Goal: Check status: Check status

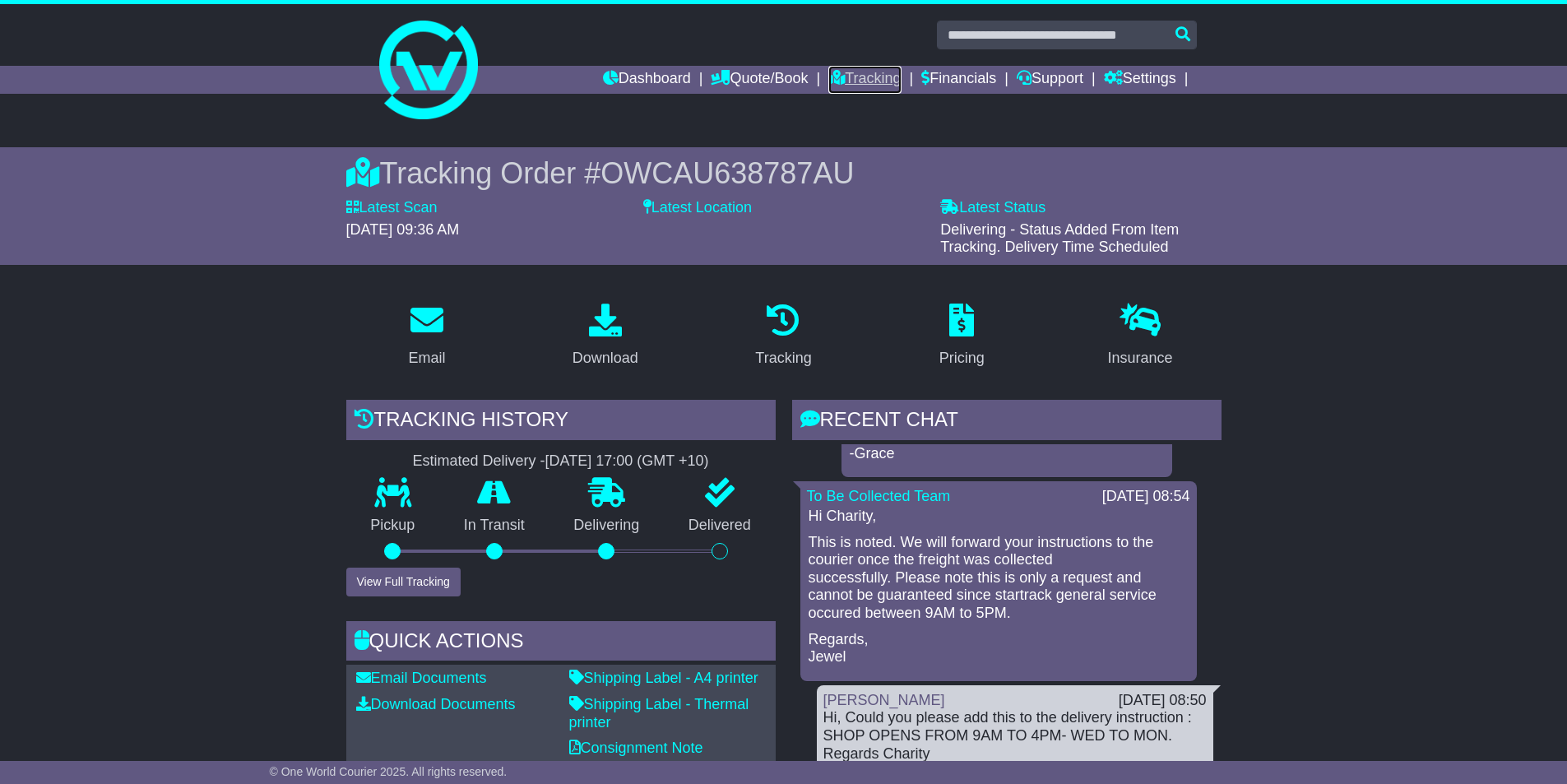
click at [857, 84] on link "Tracking" at bounding box center [865, 80] width 73 height 28
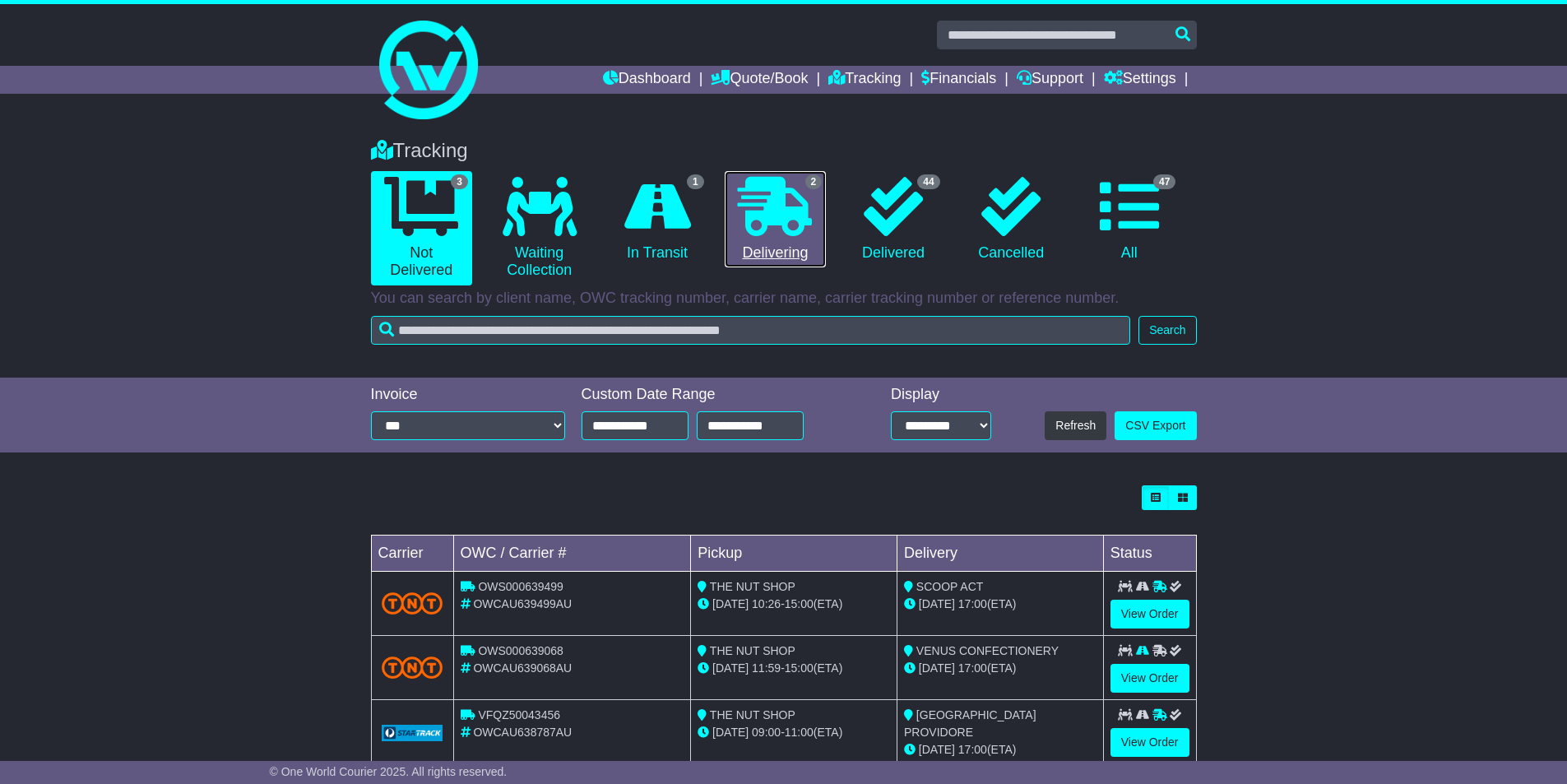
click at [810, 228] on icon at bounding box center [774, 206] width 74 height 59
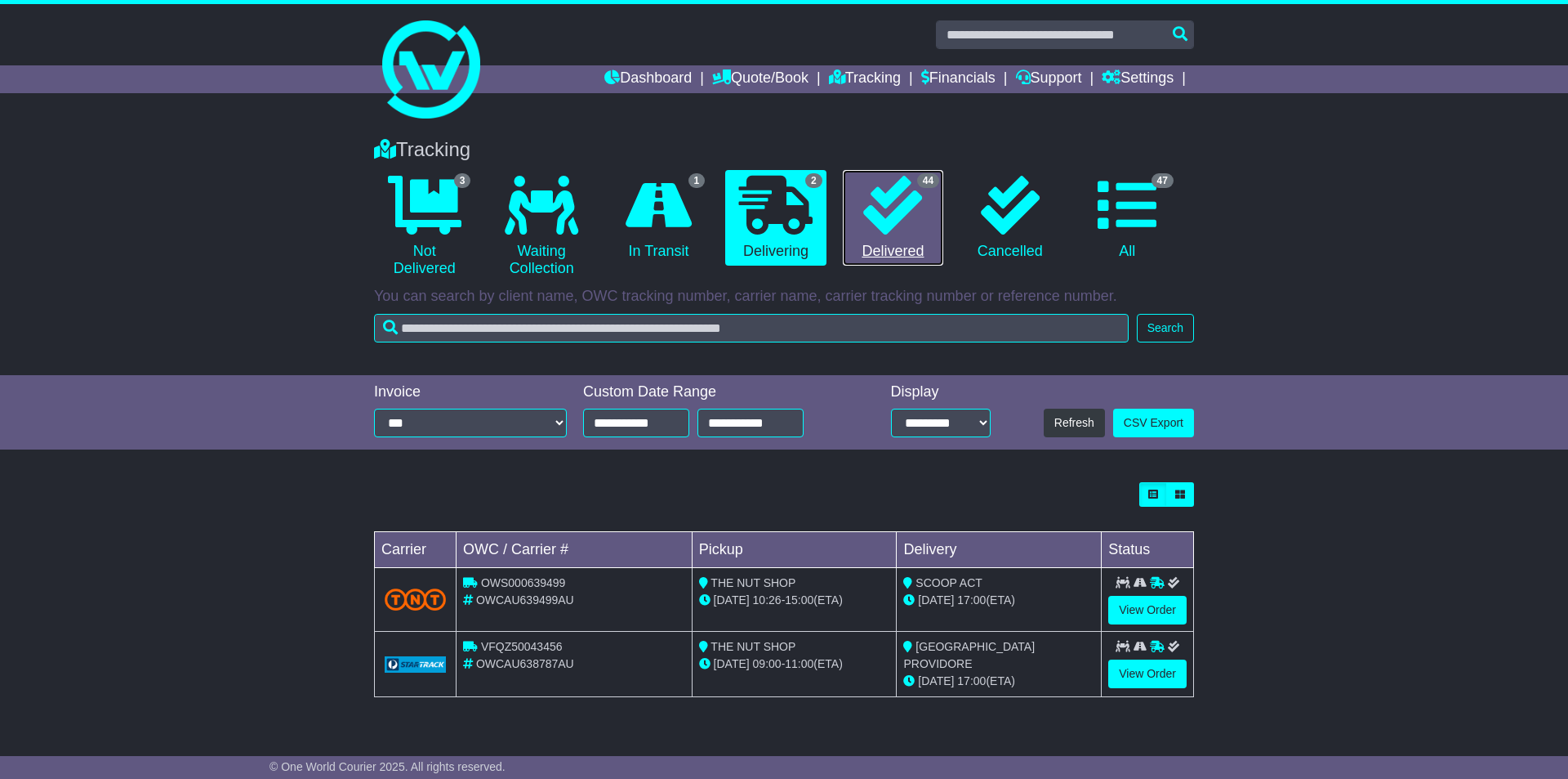
click at [898, 238] on link "44 Delivered" at bounding box center [893, 218] width 101 height 96
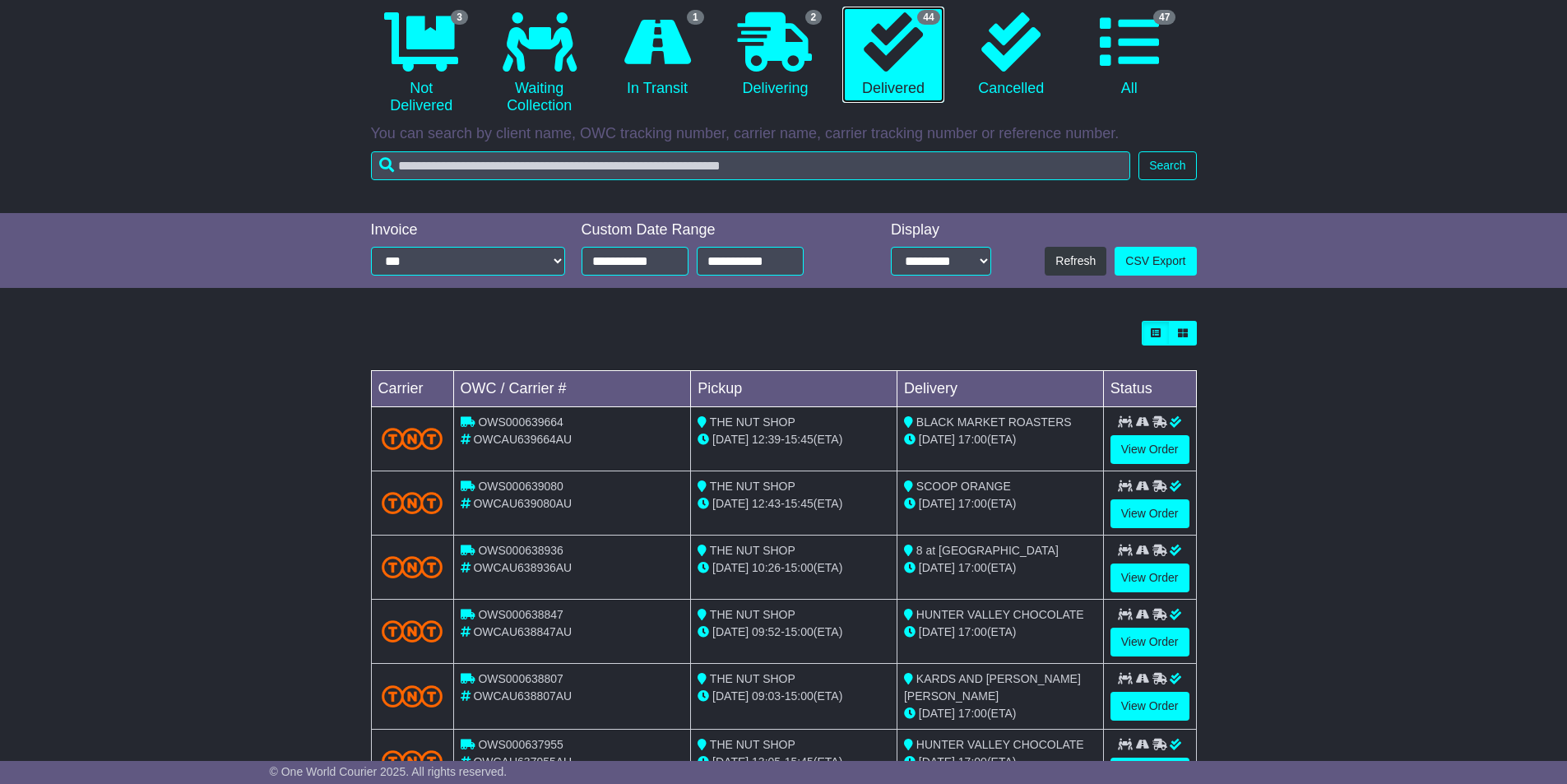
scroll to position [434, 0]
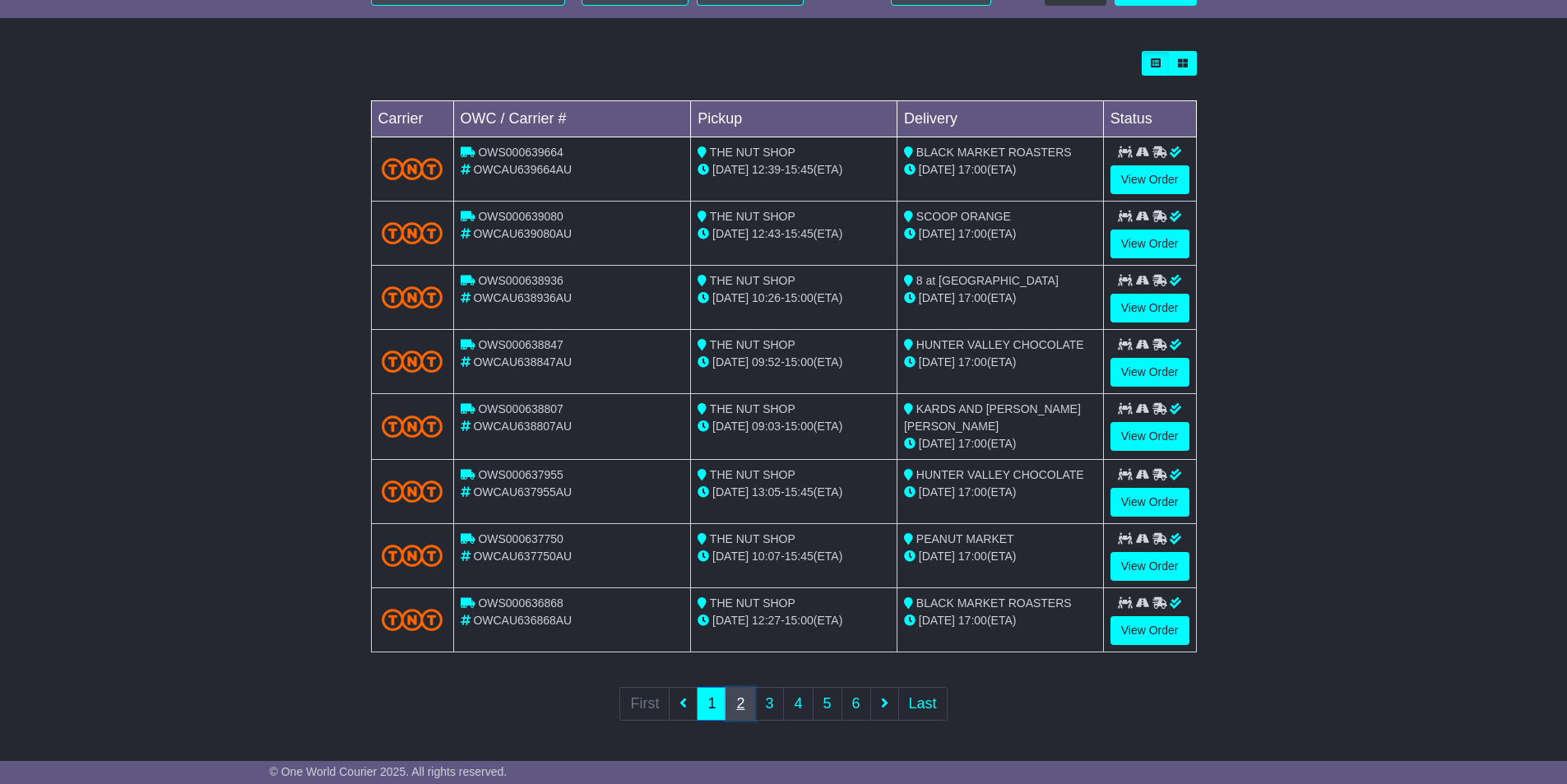
click at [744, 703] on link "2" at bounding box center [740, 703] width 29 height 34
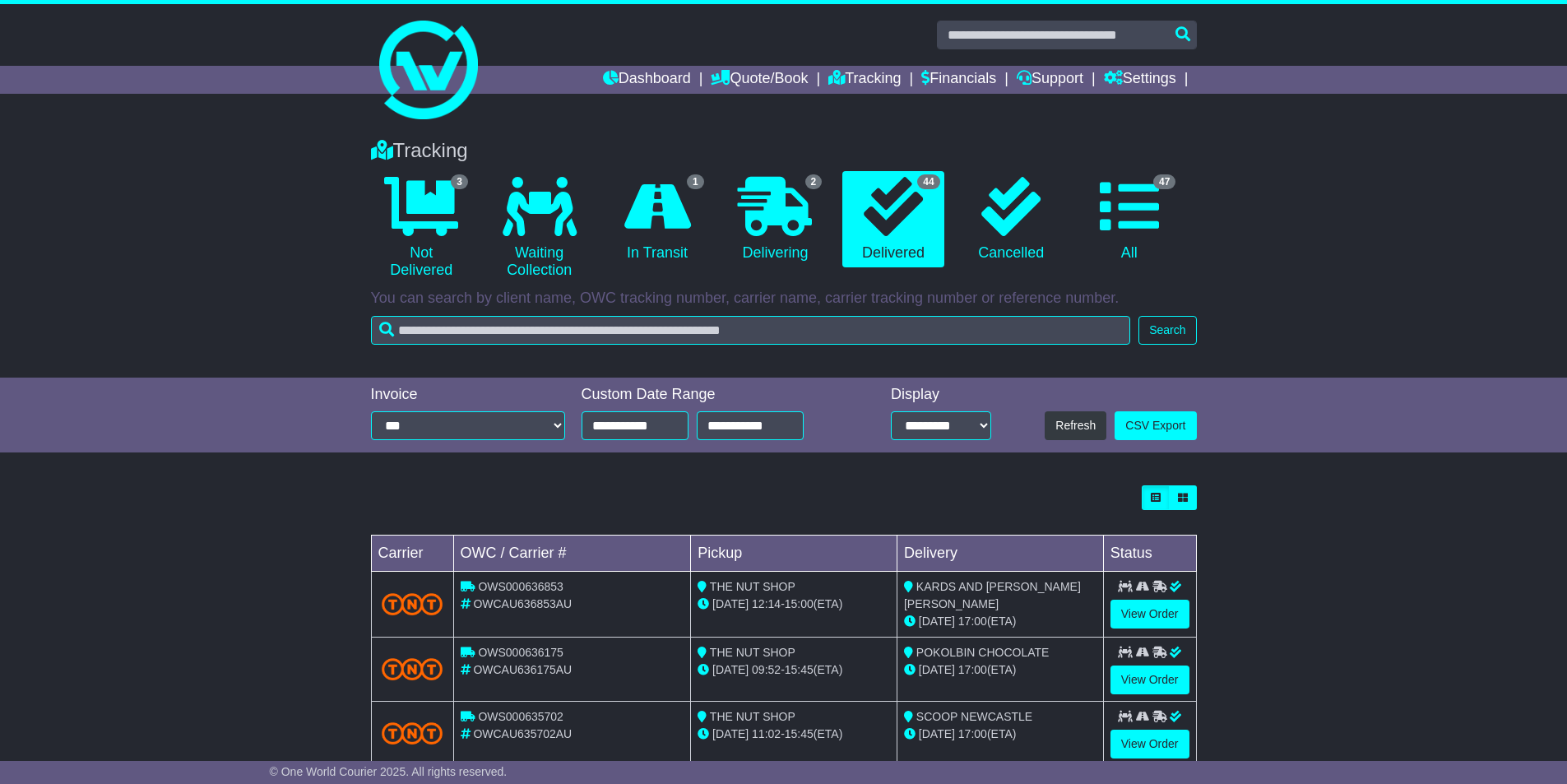
scroll to position [329, 0]
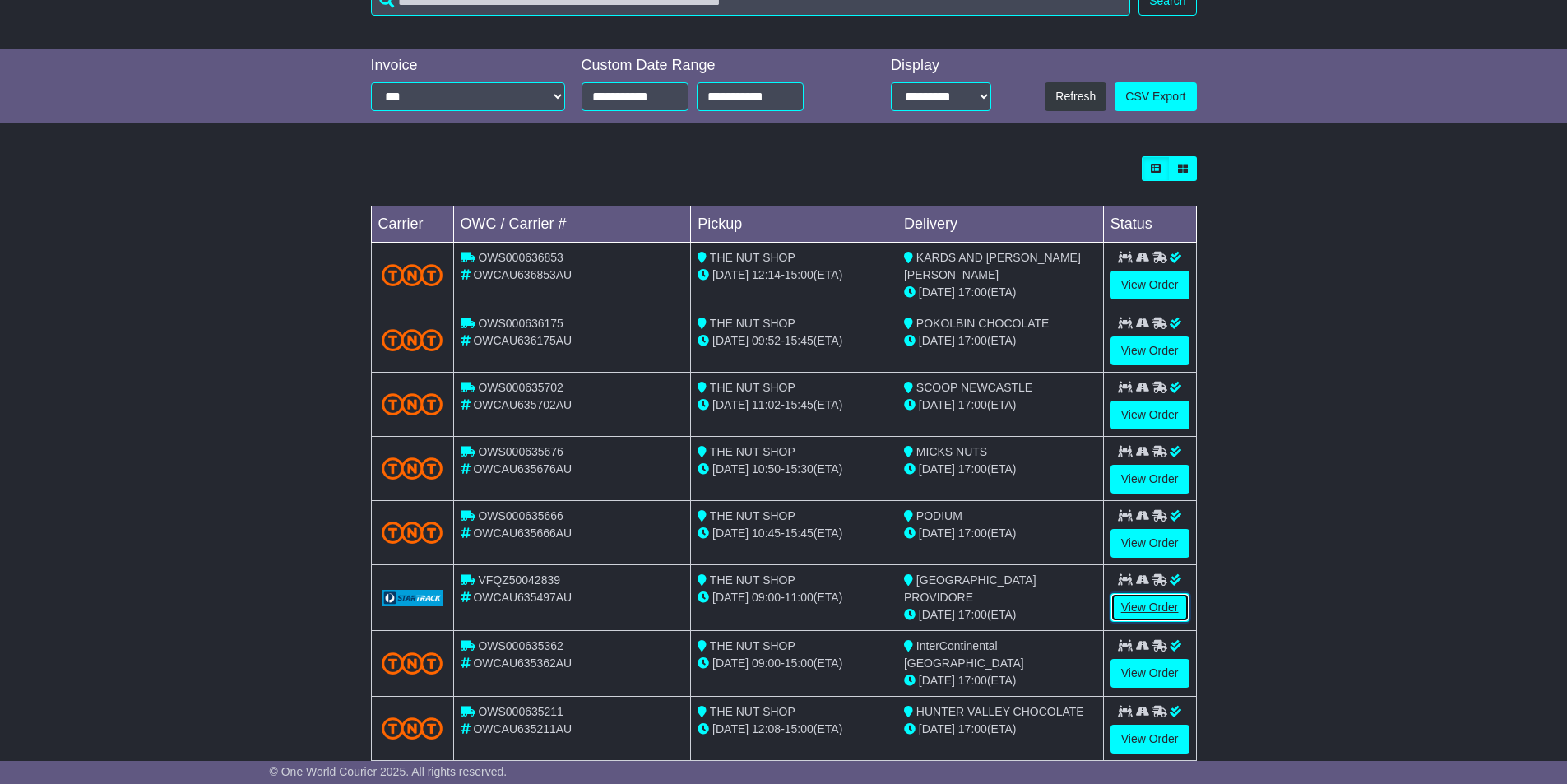
click at [1134, 594] on link "View Order" at bounding box center [1149, 606] width 79 height 29
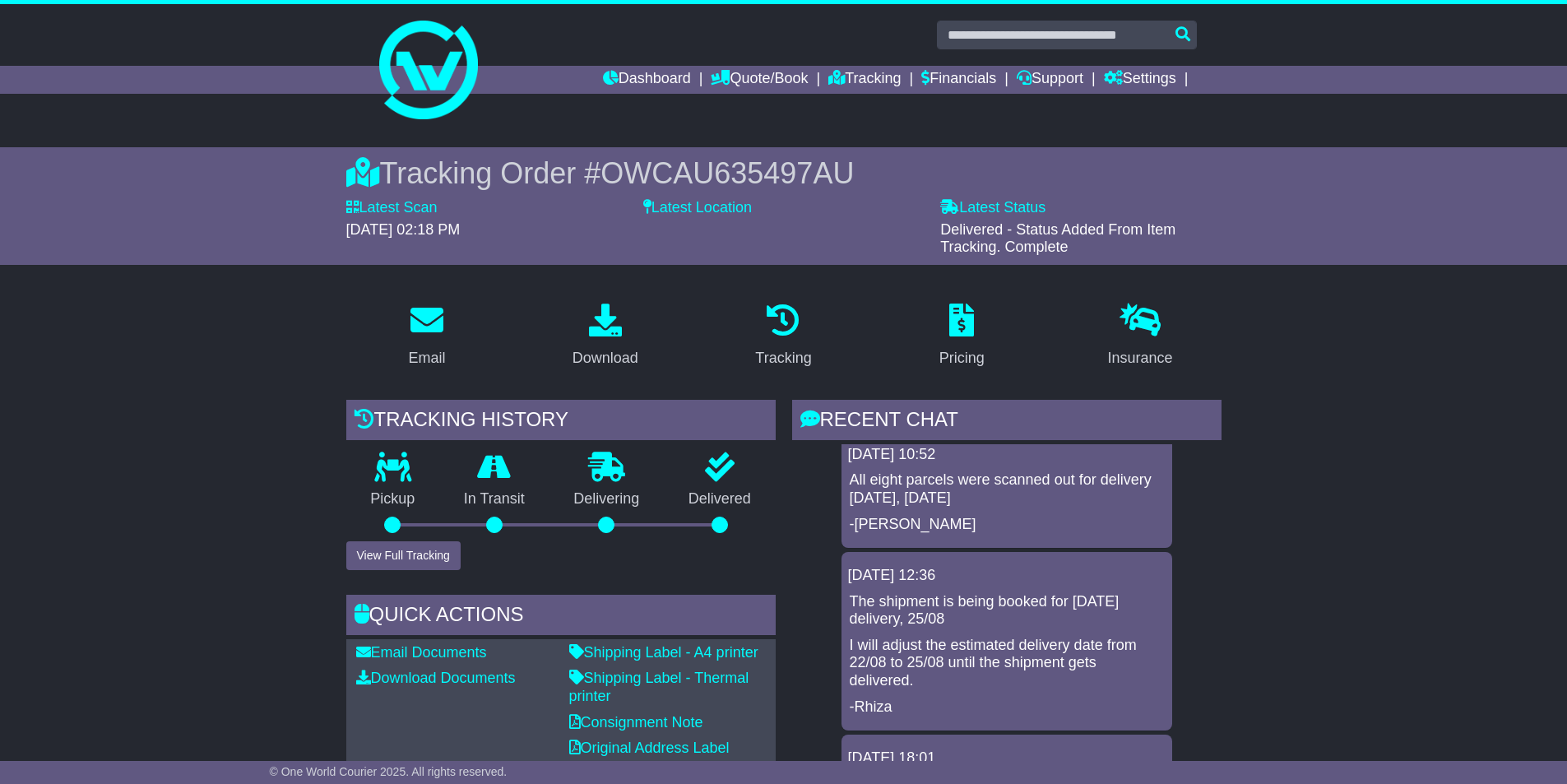
scroll to position [82, 0]
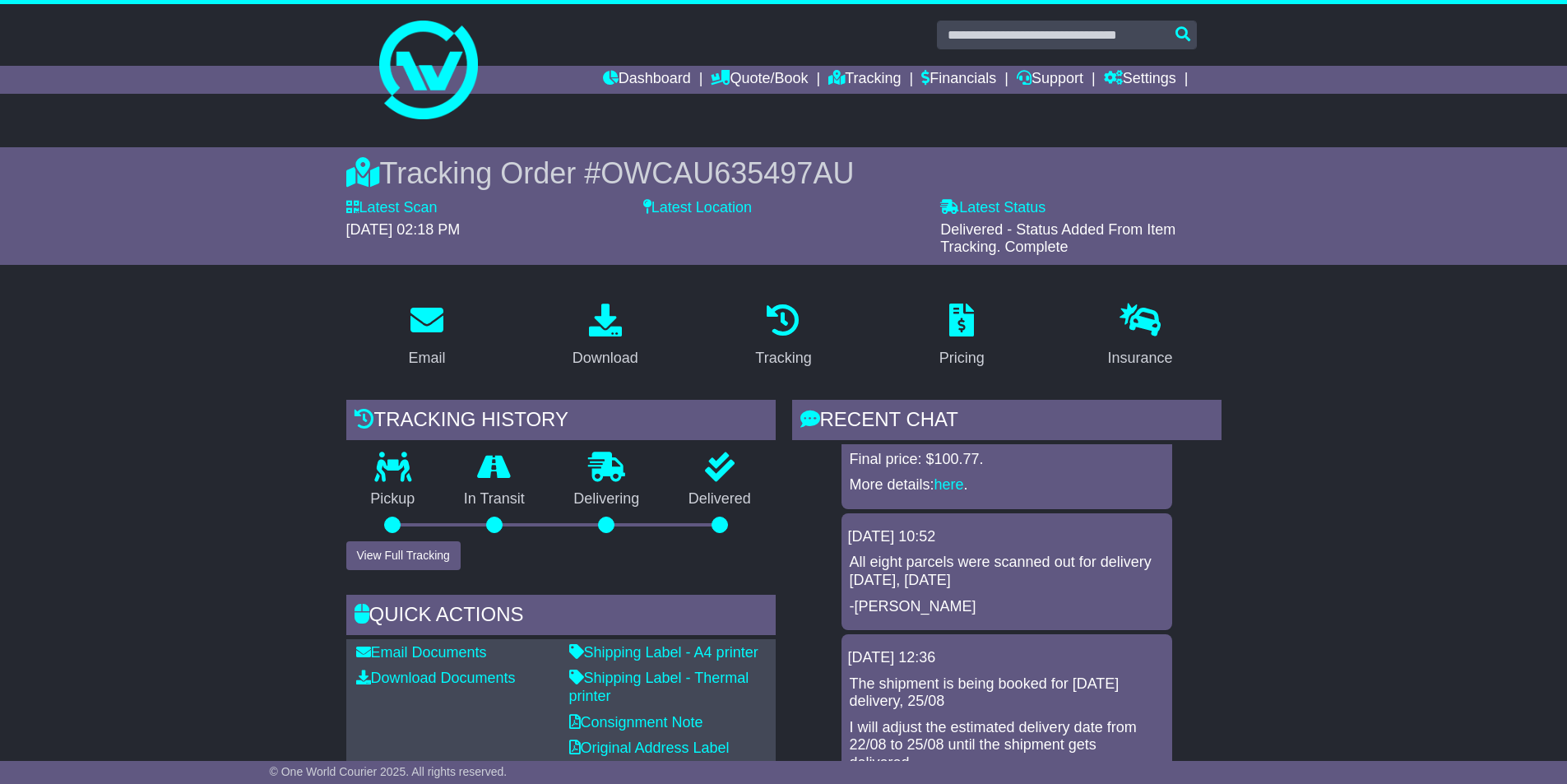
drag, startPoint x: 1221, startPoint y: 548, endPoint x: 1221, endPoint y: 560, distance: 12.0
click at [1221, 560] on div "RECENT CHAT Loading... No messages 28 Aug 2025 11:05 Pricing was approved for b…" at bounding box center [1007, 650] width 445 height 502
click at [863, 303] on div "Tracking" at bounding box center [784, 336] width 179 height 77
drag, startPoint x: 967, startPoint y: 583, endPoint x: 941, endPoint y: 575, distance: 27.2
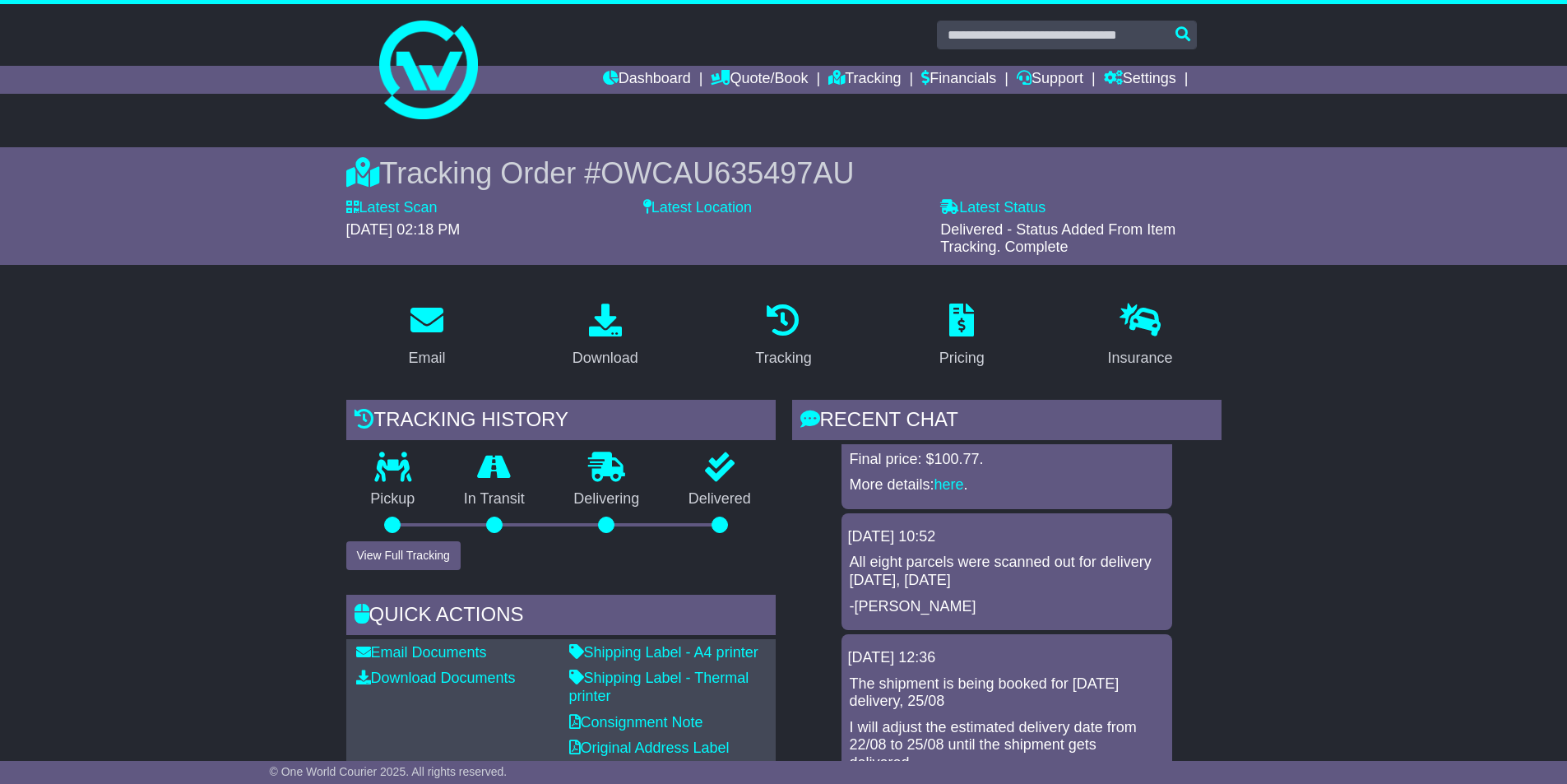
click at [964, 582] on p "All eight parcels were scanned out for delivery today, 26/08/2025" at bounding box center [1006, 571] width 315 height 36
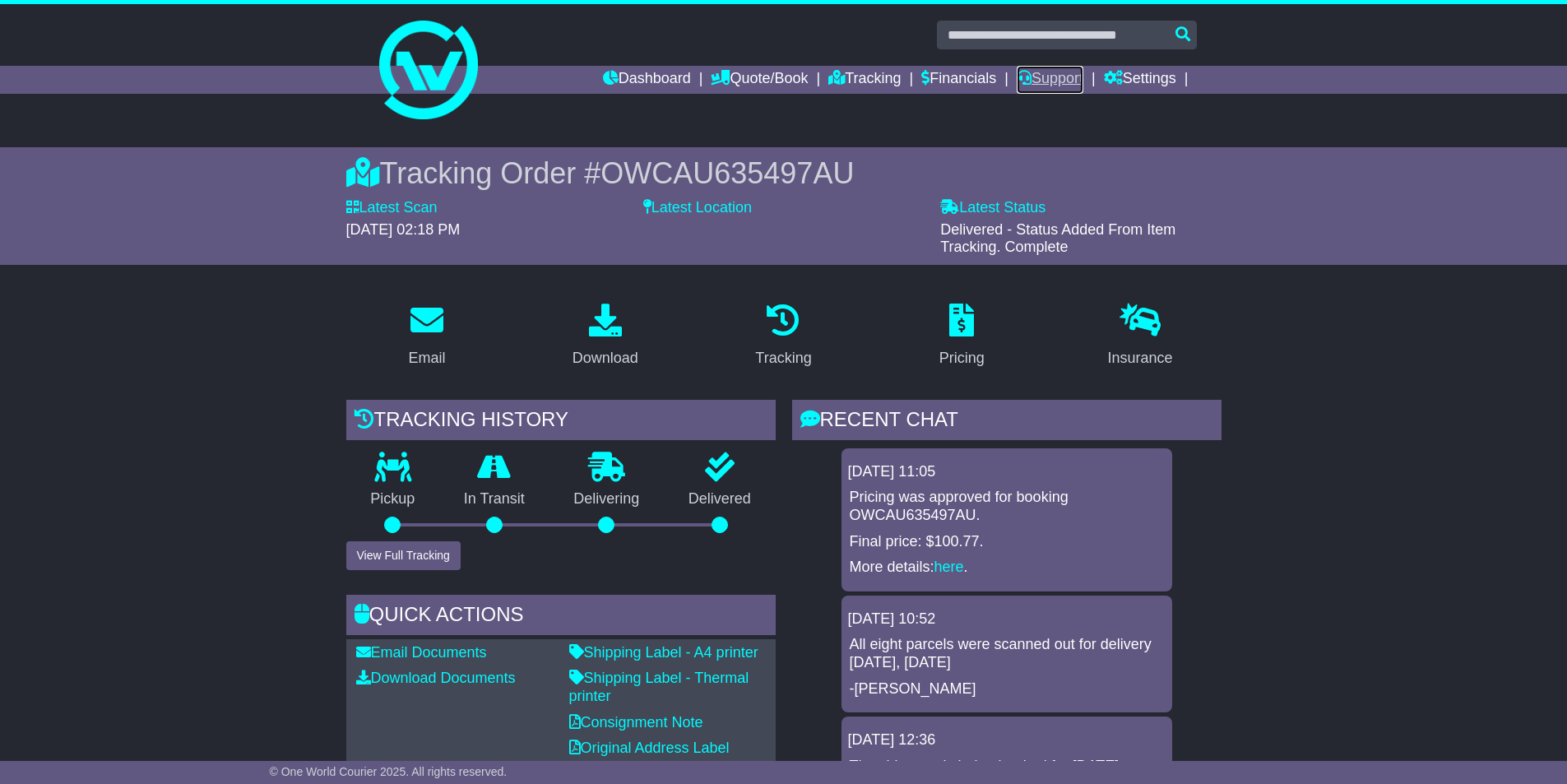
click at [1047, 79] on link "Support" at bounding box center [1050, 80] width 67 height 28
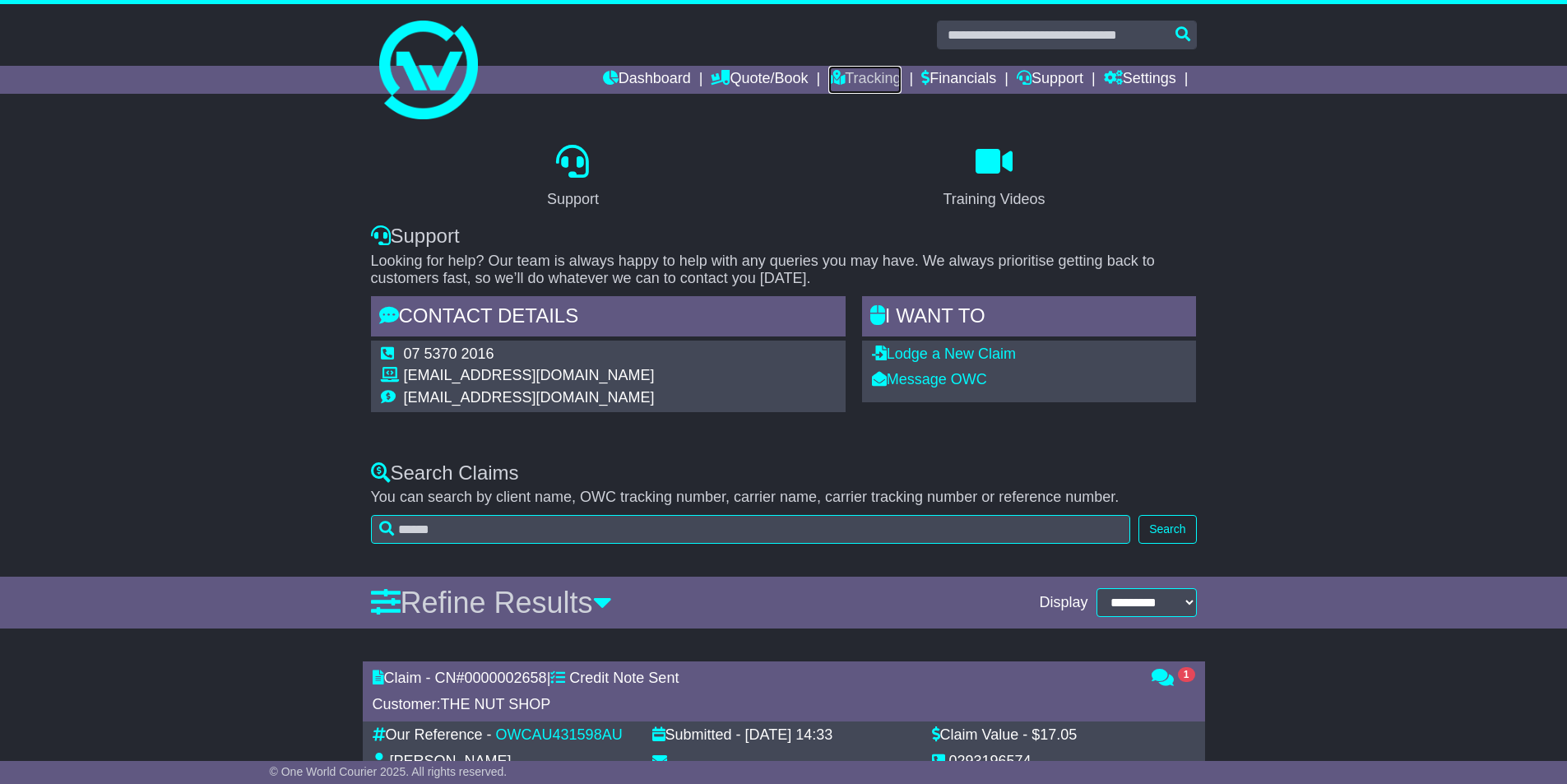
scroll to position [165, 0]
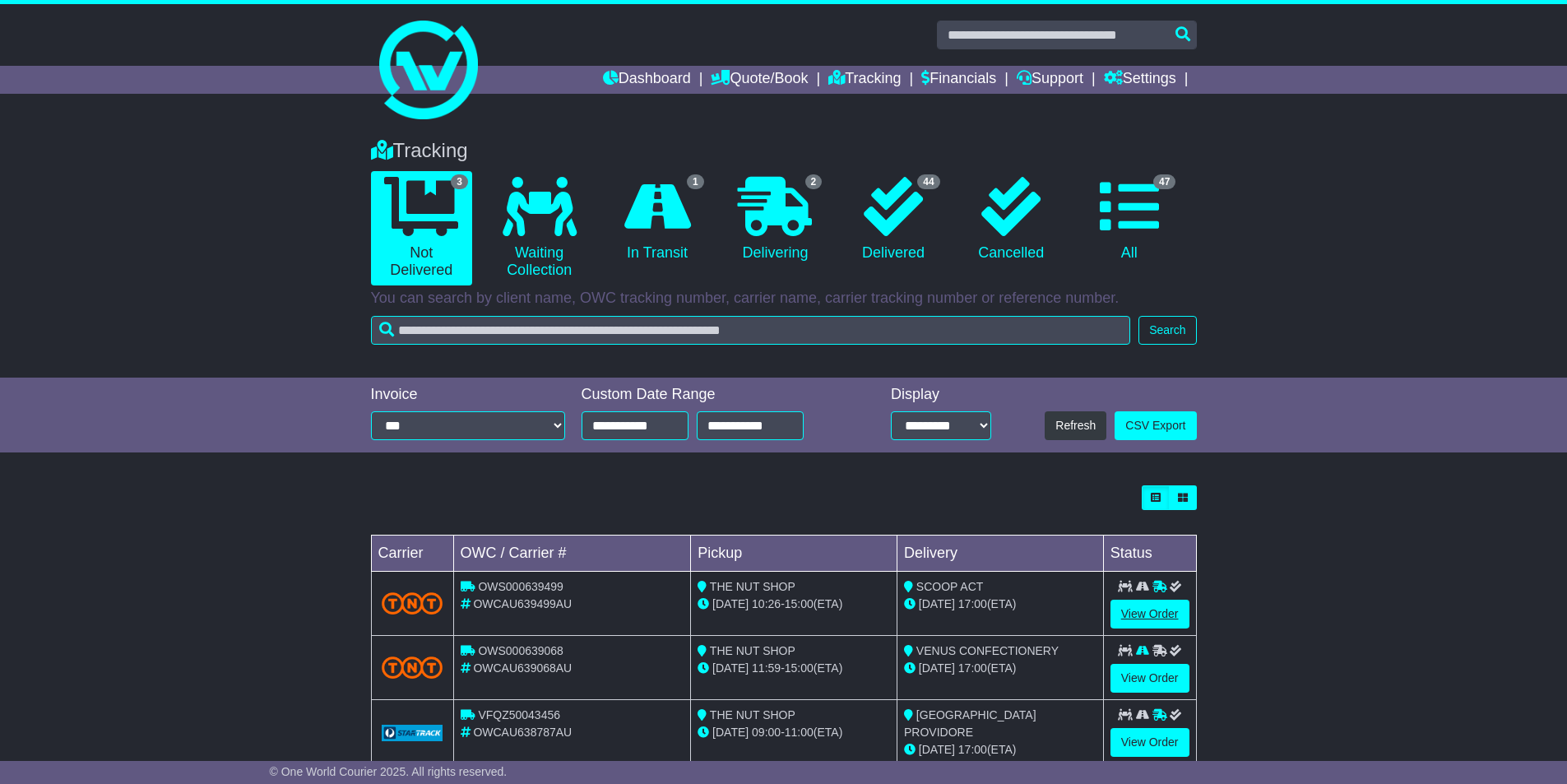
scroll to position [39, 0]
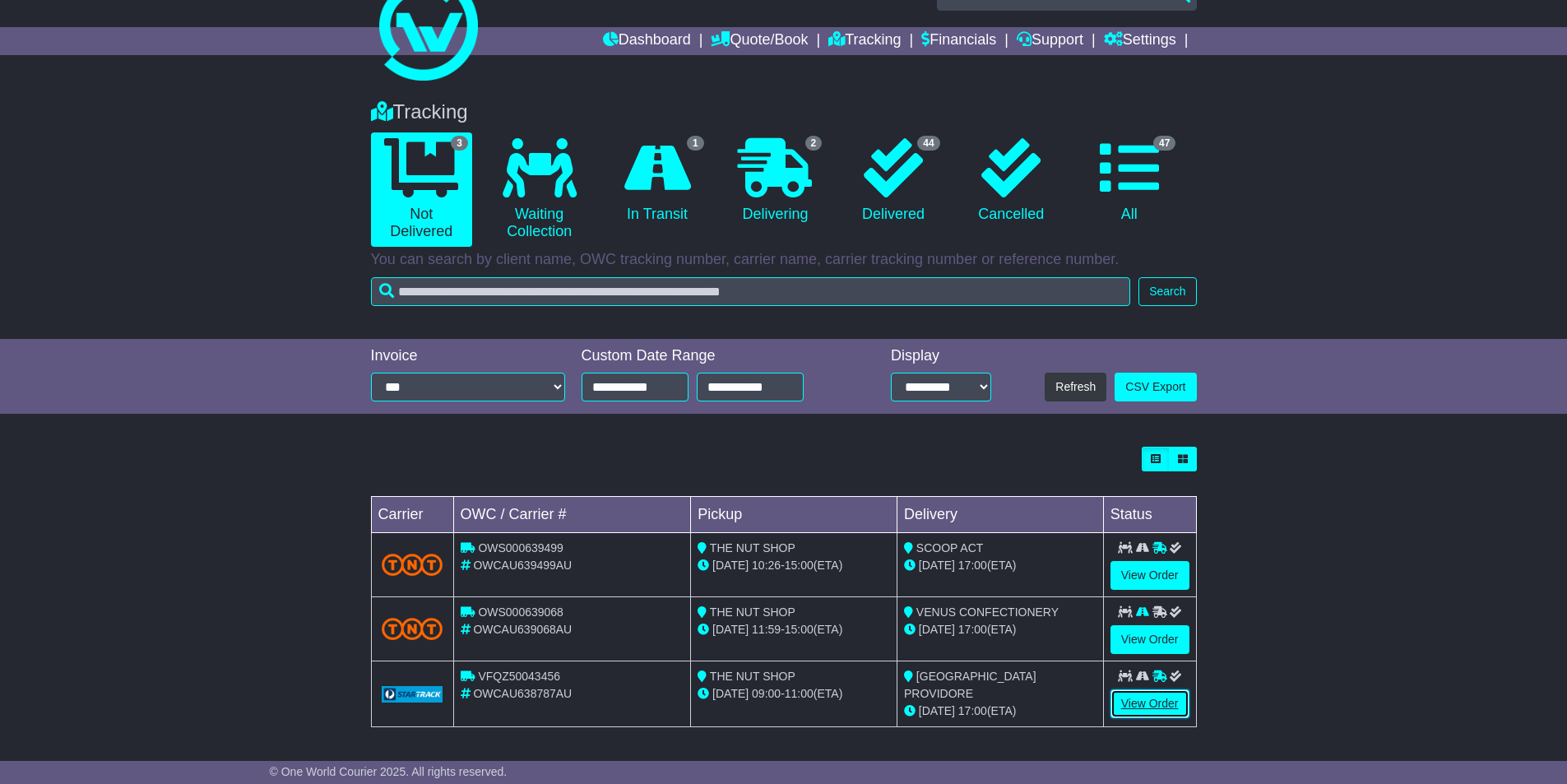
click at [1157, 709] on link "View Order" at bounding box center [1149, 703] width 79 height 29
